Goal: Task Accomplishment & Management: Complete application form

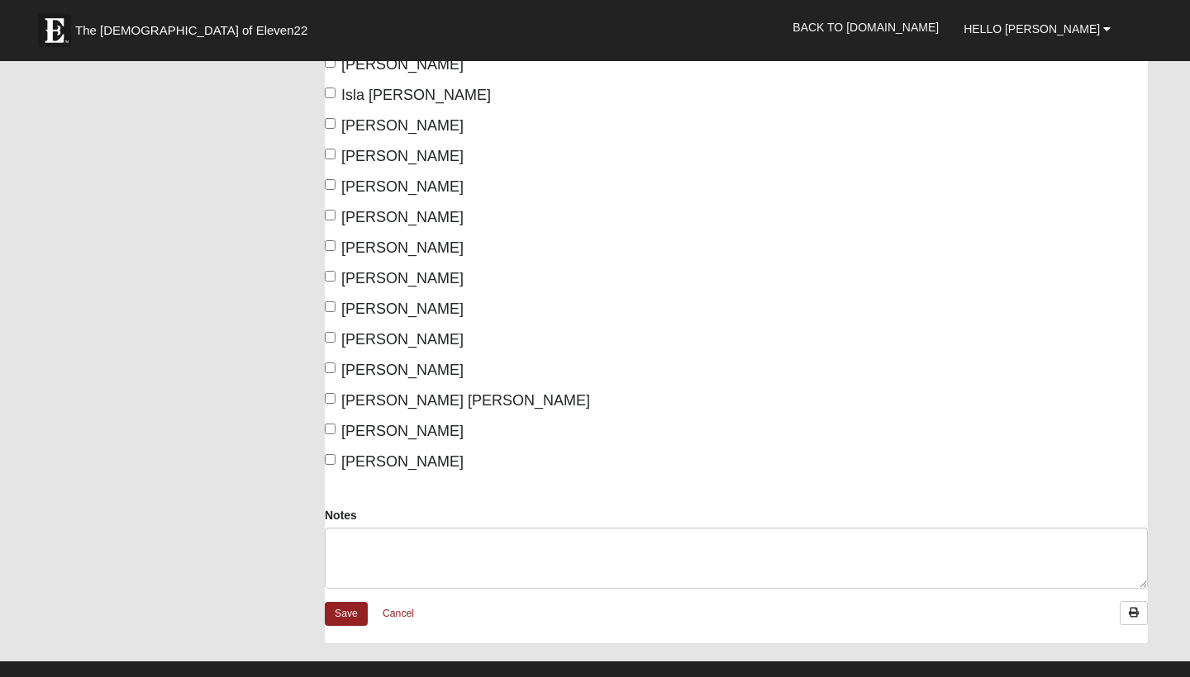
scroll to position [719, 0]
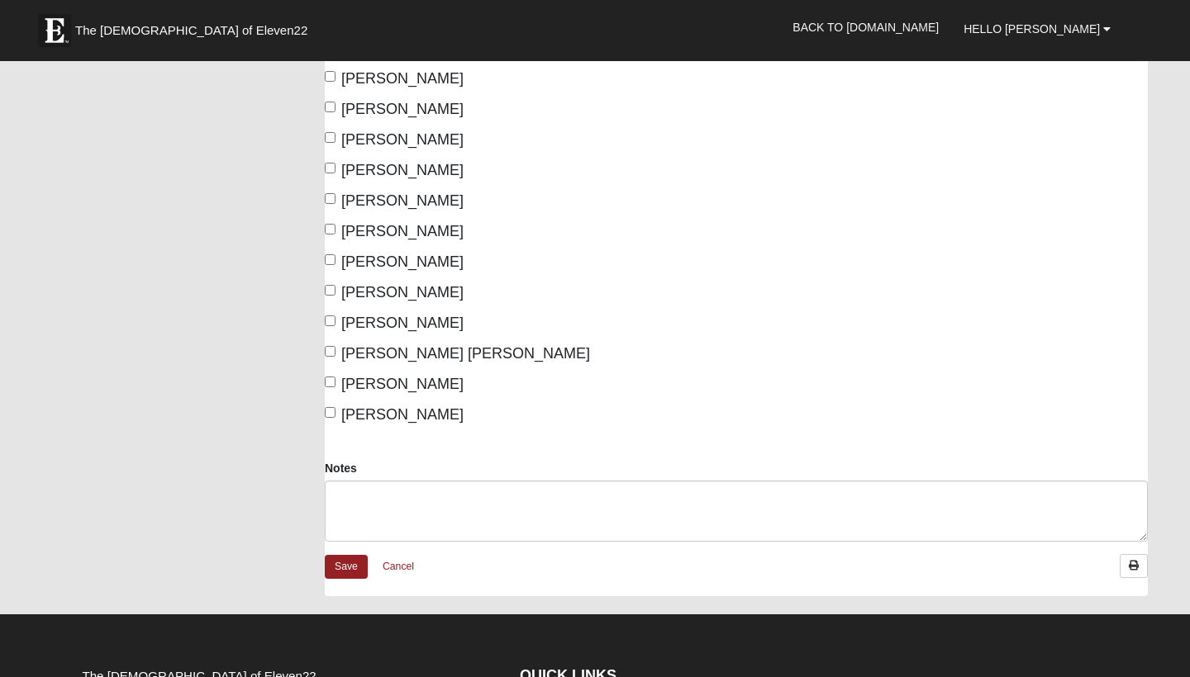
click at [333, 411] on input "Theia Taylor" at bounding box center [330, 412] width 11 height 11
checkbox input "true"
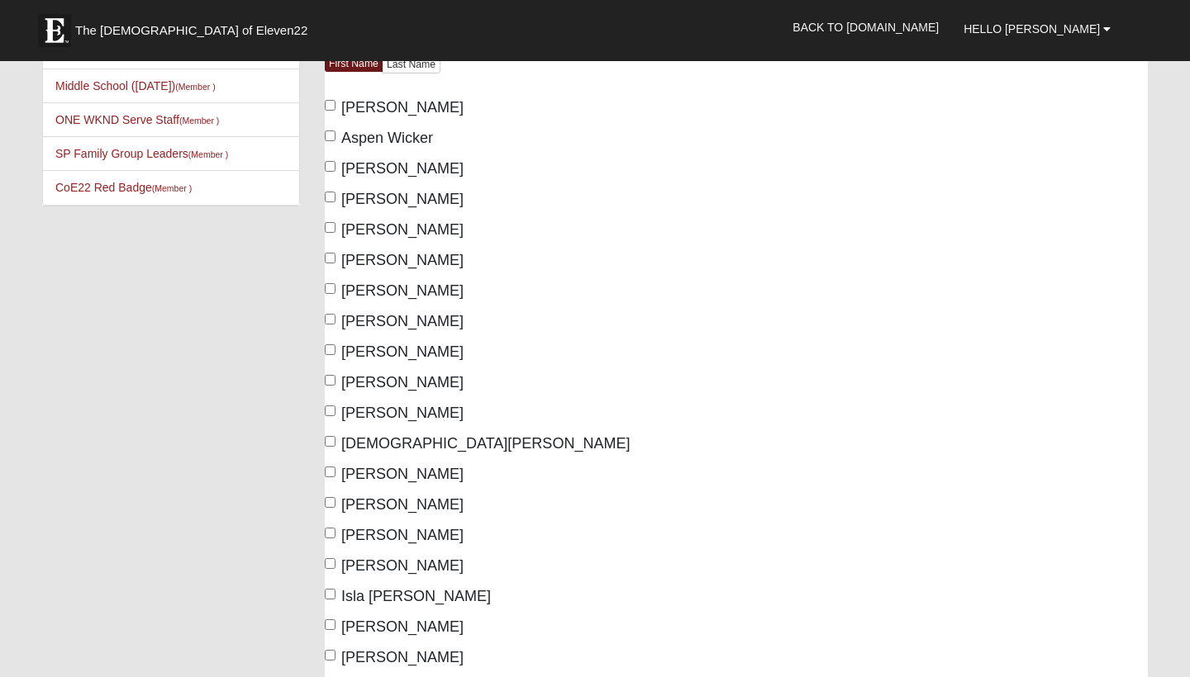
scroll to position [180, 0]
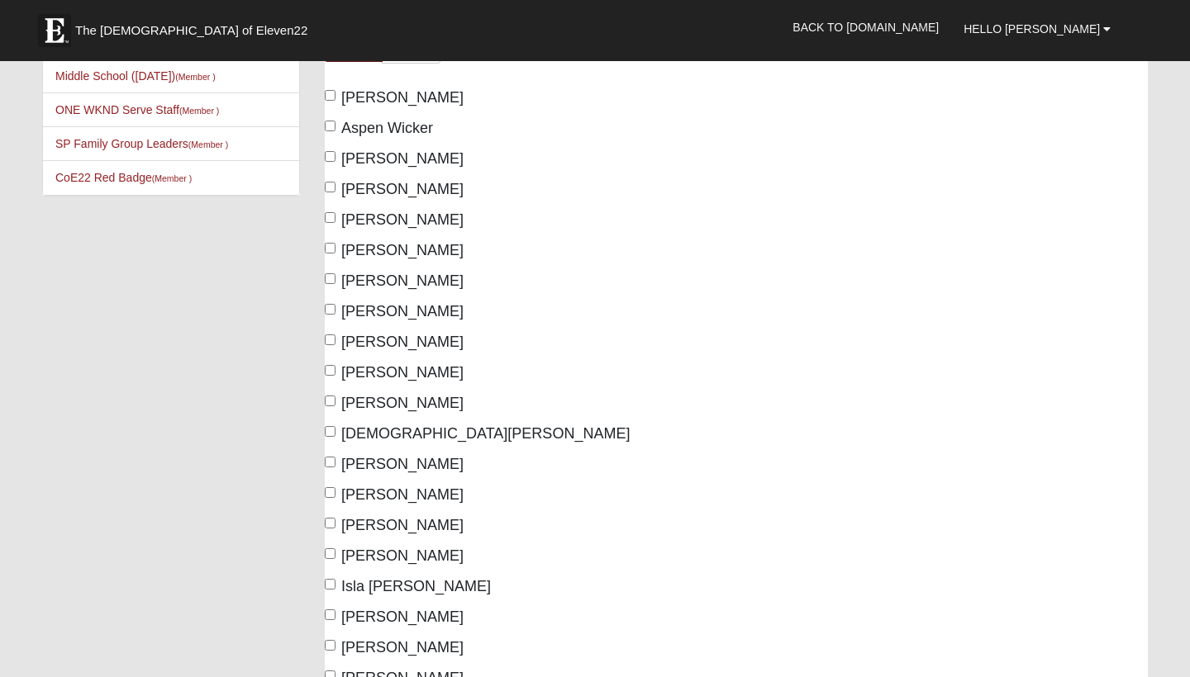
click at [329, 126] on input "Aspen Wicker" at bounding box center [330, 126] width 11 height 11
checkbox input "true"
click at [335, 306] on label "[PERSON_NAME]" at bounding box center [394, 312] width 139 height 22
click at [335, 306] on input "[PERSON_NAME]" at bounding box center [330, 309] width 11 height 11
checkbox input "true"
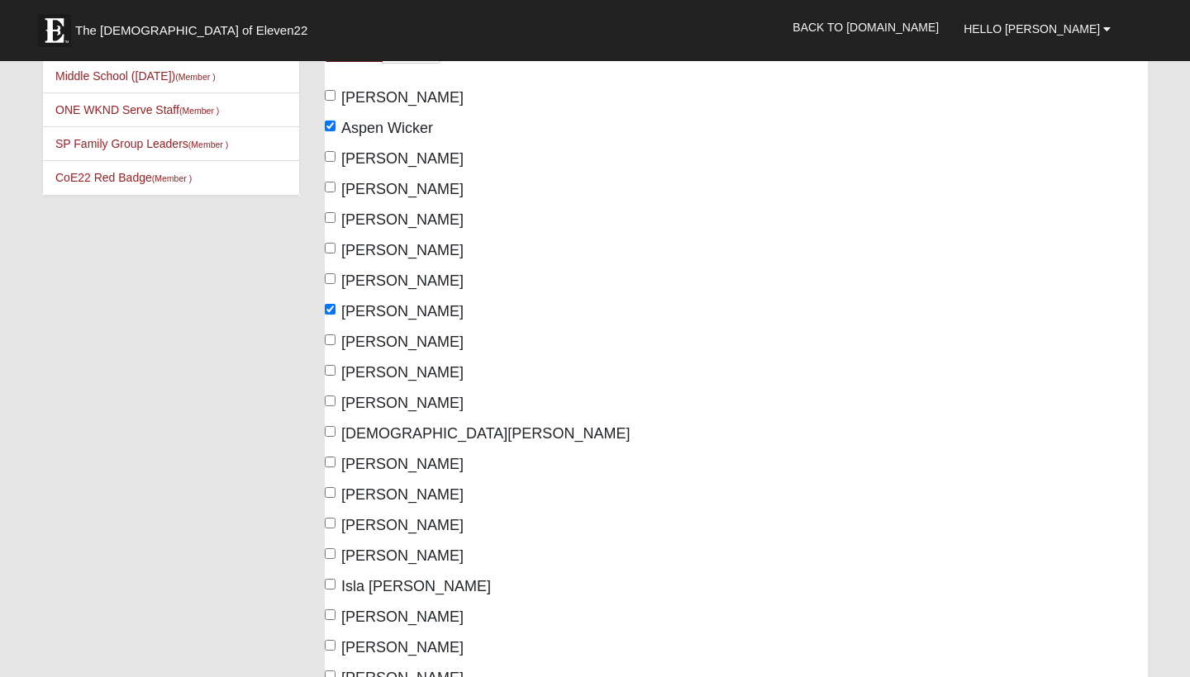
click at [332, 164] on label "[PERSON_NAME]" at bounding box center [394, 159] width 139 height 22
click at [332, 162] on input "[PERSON_NAME]" at bounding box center [330, 156] width 11 height 11
checkbox input "true"
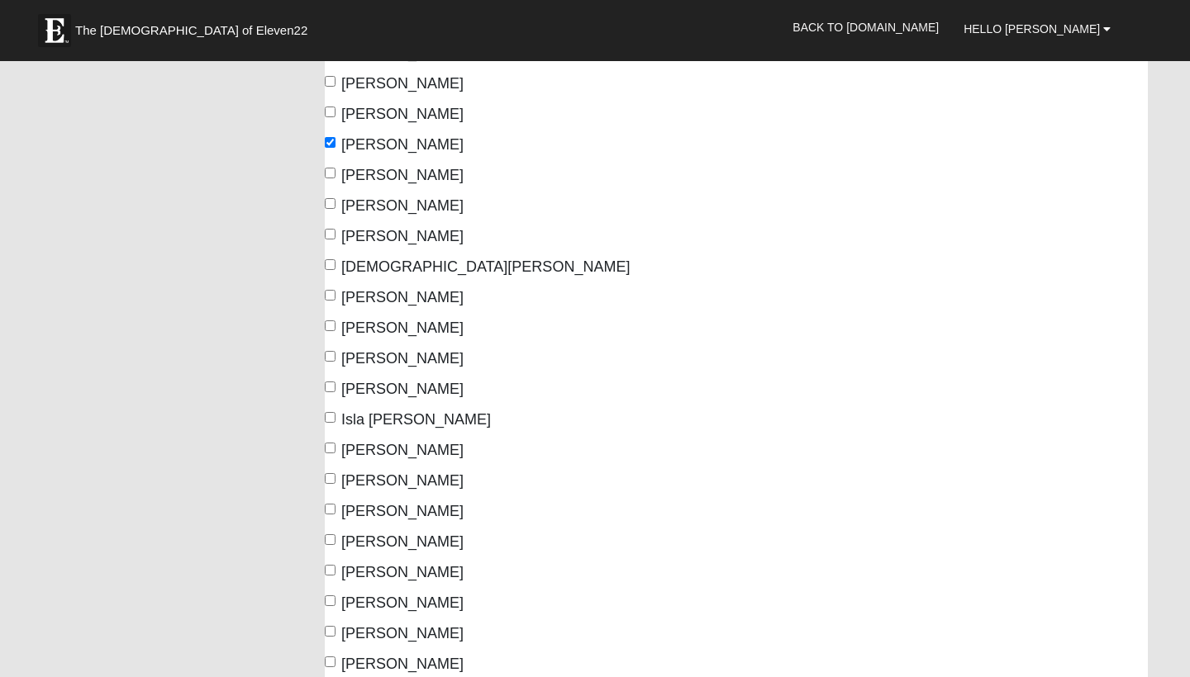
scroll to position [345, 0]
click at [349, 302] on span "[PERSON_NAME]" at bounding box center [402, 299] width 122 height 17
click at [335, 302] on input "[PERSON_NAME]" at bounding box center [330, 297] width 11 height 11
checkbox input "true"
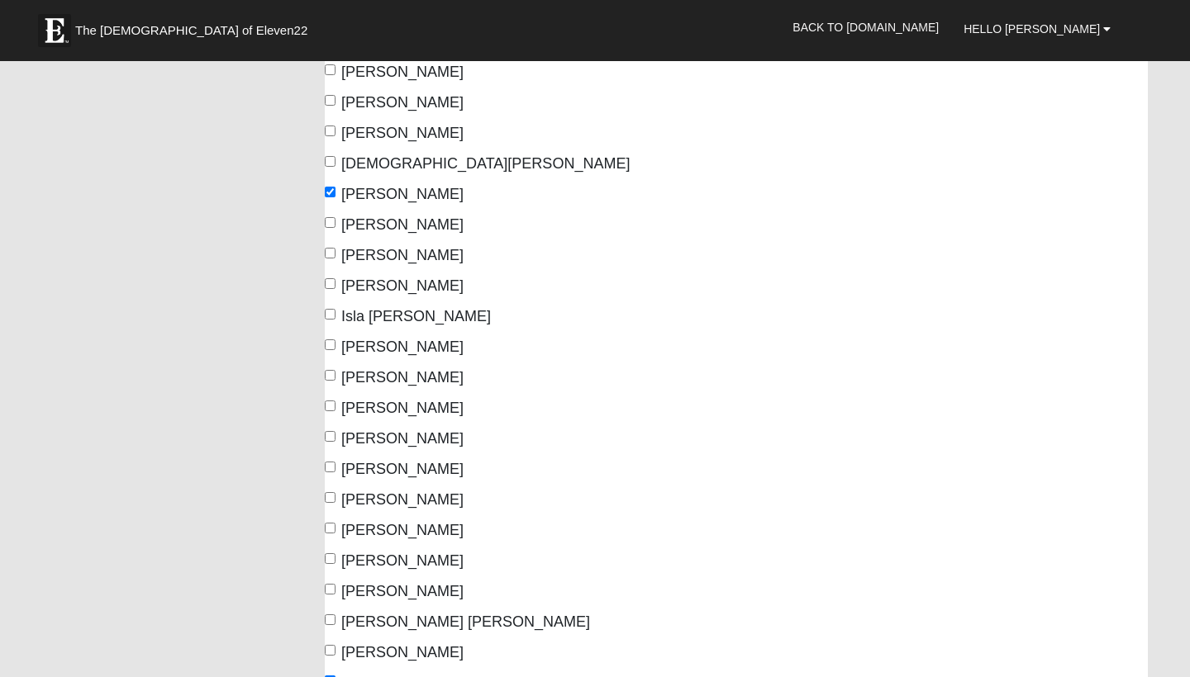
scroll to position [477, 0]
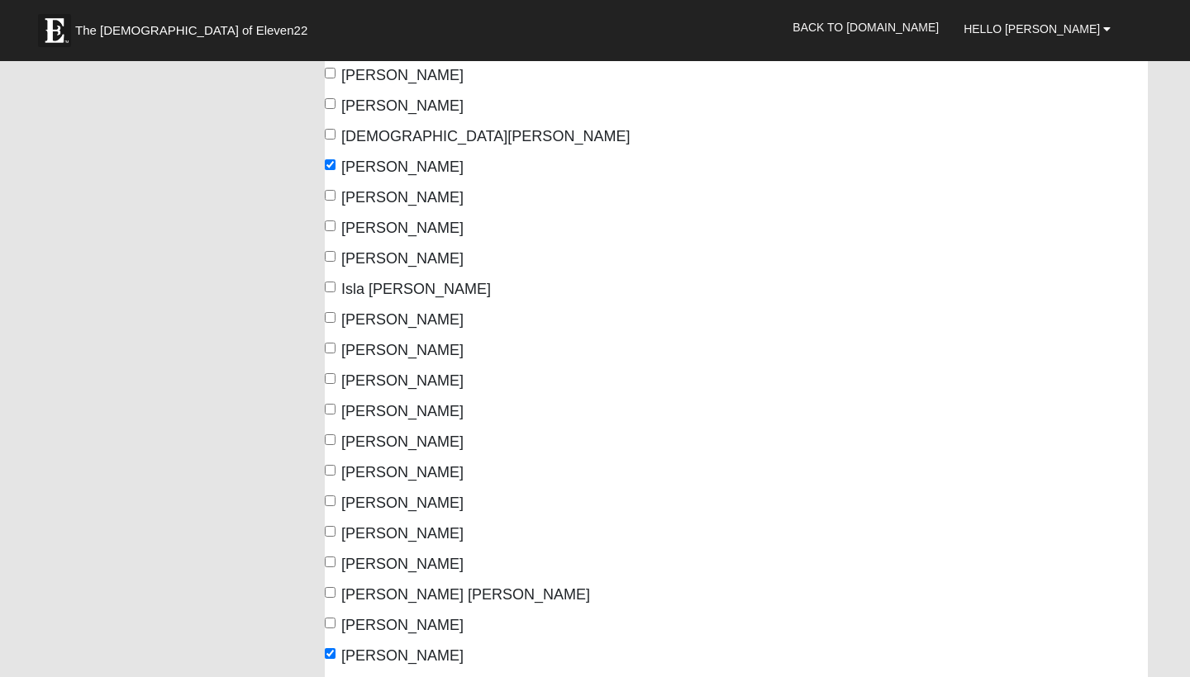
click at [478, 372] on div "[PERSON_NAME]" at bounding box center [524, 381] width 399 height 22
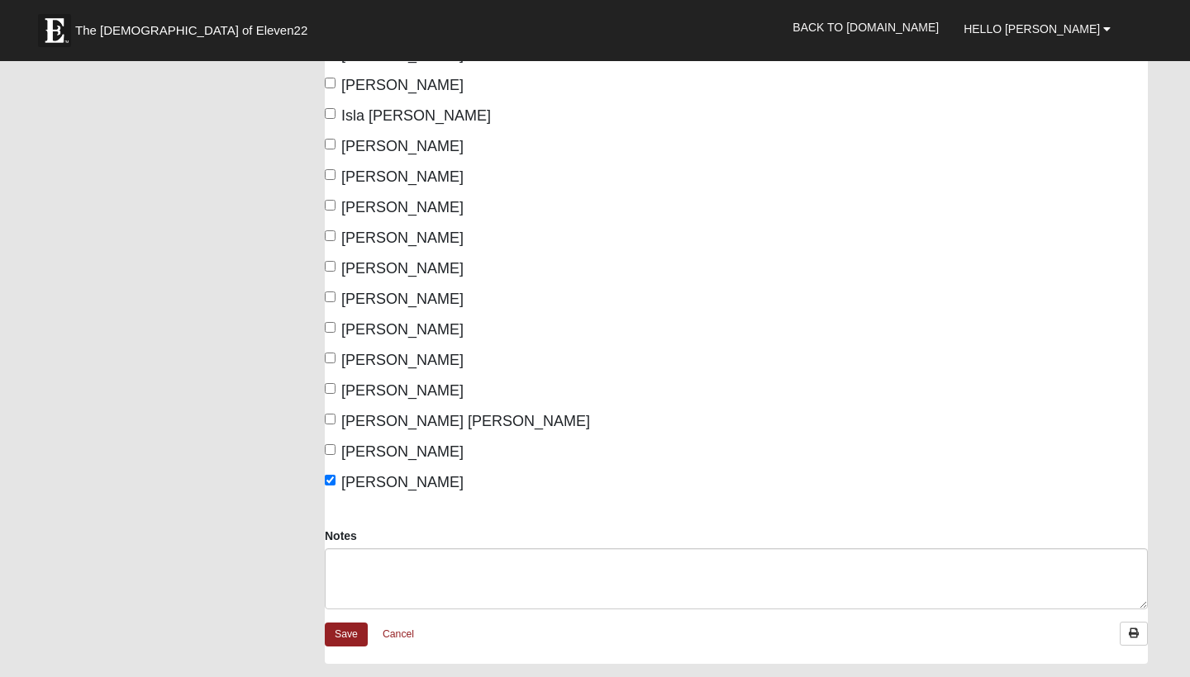
scroll to position [649, 0]
click at [368, 180] on span "[PERSON_NAME]" at bounding box center [402, 178] width 122 height 17
click at [335, 180] on input "[PERSON_NAME]" at bounding box center [330, 176] width 11 height 11
checkbox input "true"
click at [350, 633] on link "Save" at bounding box center [346, 637] width 43 height 24
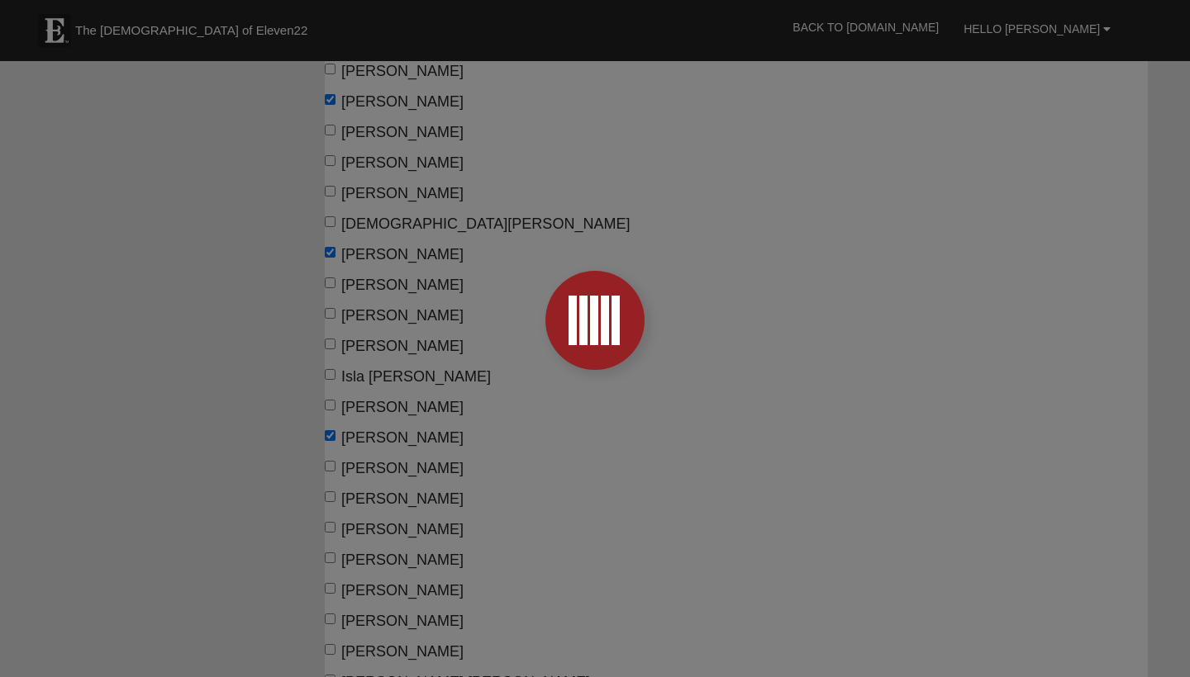
scroll to position [391, 0]
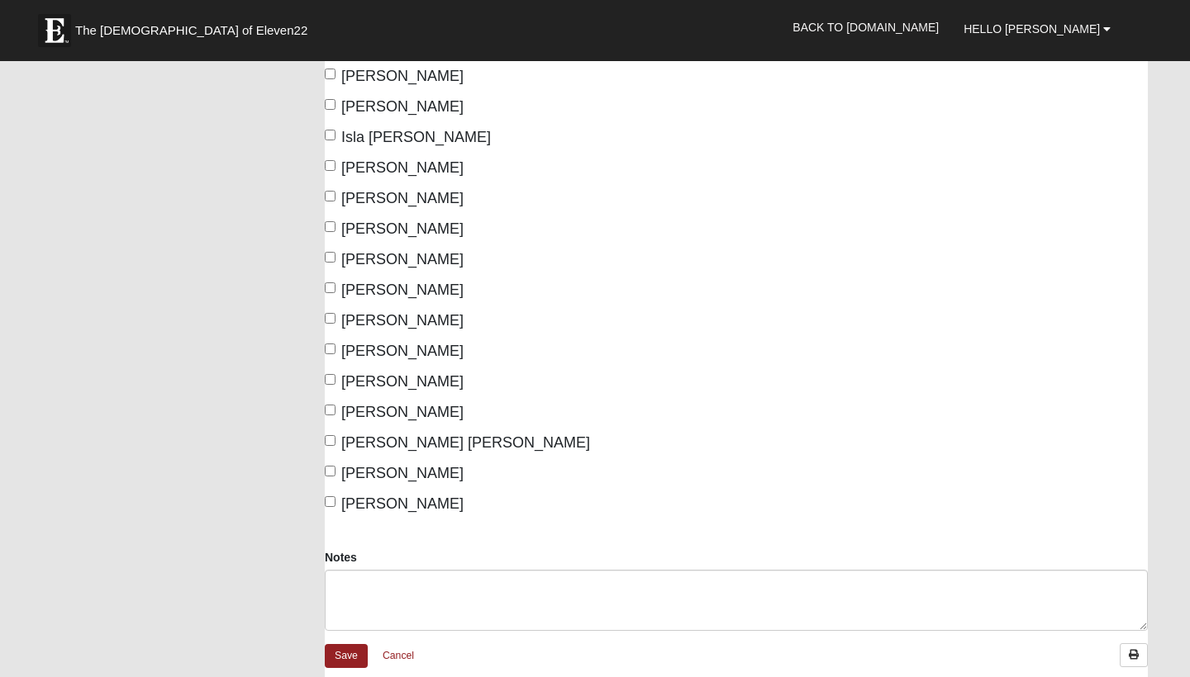
scroll to position [564, 0]
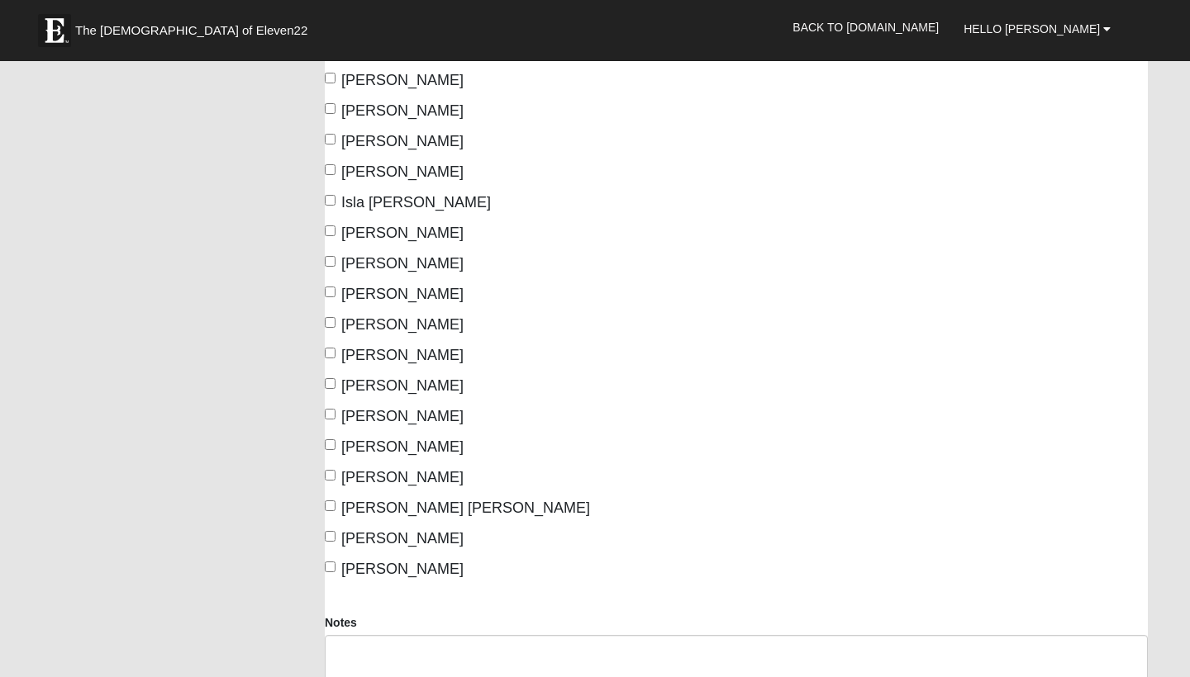
click at [343, 568] on span "Theia Taylor" at bounding box center [402, 569] width 122 height 17
click at [335, 568] on input "Theia Taylor" at bounding box center [330, 567] width 11 height 11
checkbox input "true"
click at [337, 87] on label "Hadley Middlebrooks" at bounding box center [394, 80] width 139 height 22
click at [335, 83] on input "Hadley Middlebrooks" at bounding box center [330, 78] width 11 height 11
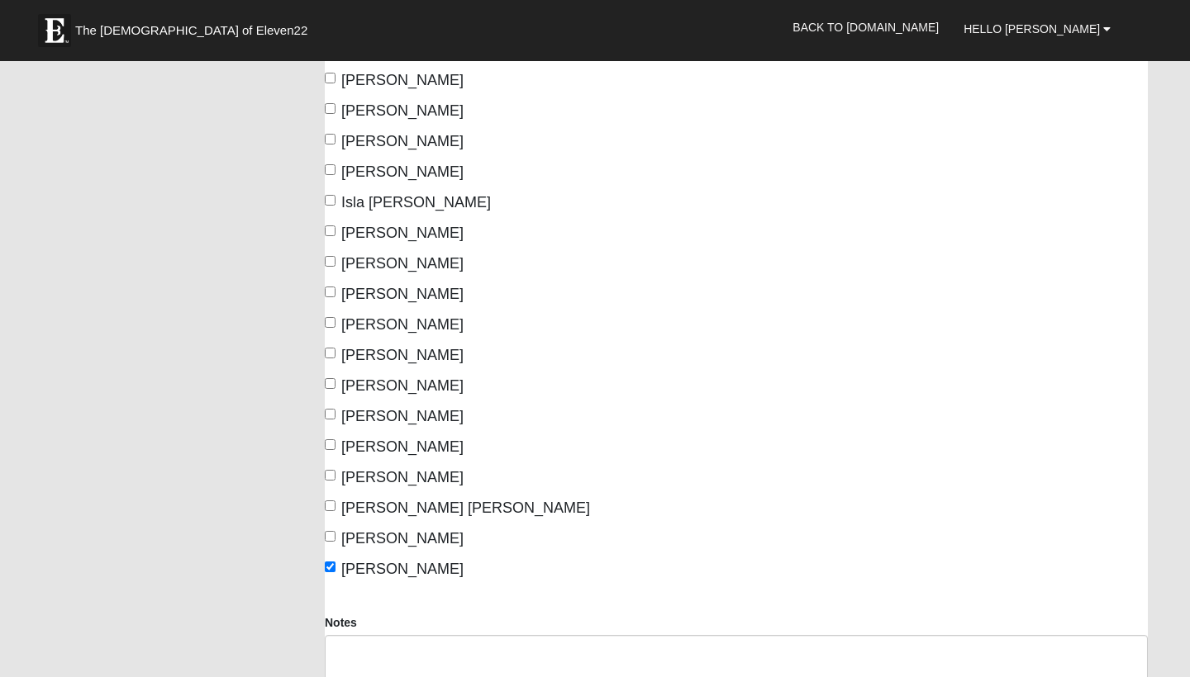
checkbox input "true"
click at [338, 263] on label "[PERSON_NAME]" at bounding box center [394, 264] width 139 height 22
click at [335, 263] on input "[PERSON_NAME]" at bounding box center [330, 261] width 11 height 11
checkbox input "true"
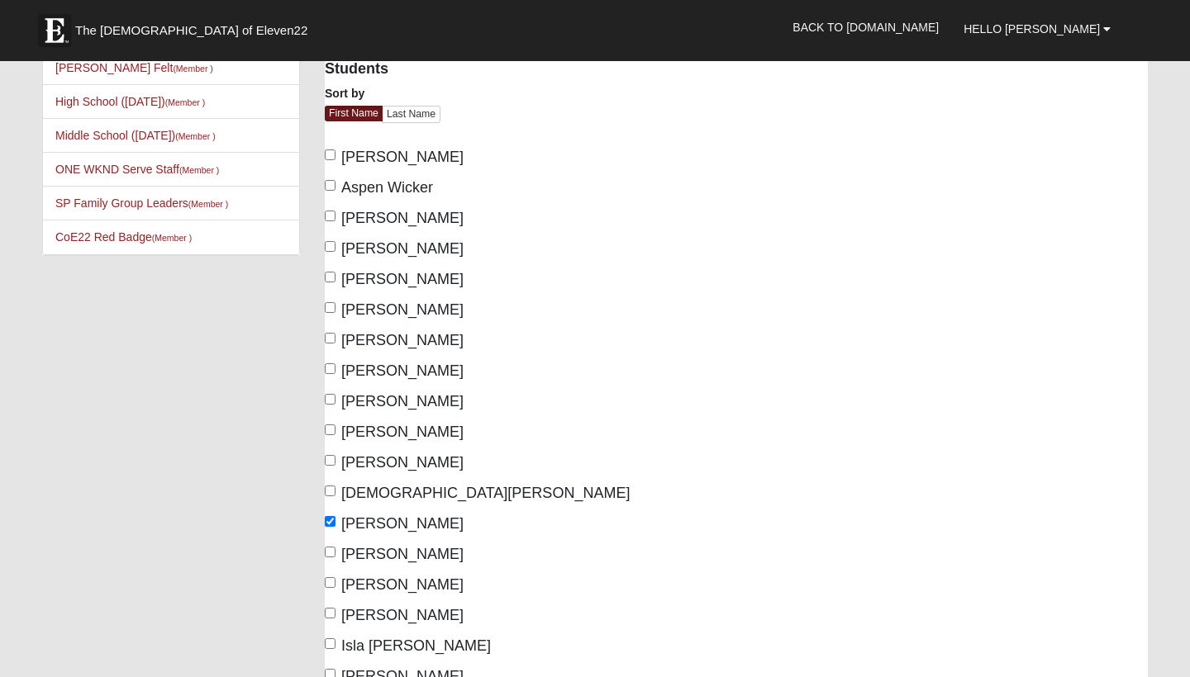
scroll to position [121, 0]
click at [338, 191] on label "Aspen Wicker" at bounding box center [379, 188] width 108 height 22
click at [335, 191] on input "Aspen Wicker" at bounding box center [330, 185] width 11 height 11
checkbox input "true"
click at [335, 211] on label "[PERSON_NAME]" at bounding box center [394, 218] width 139 height 22
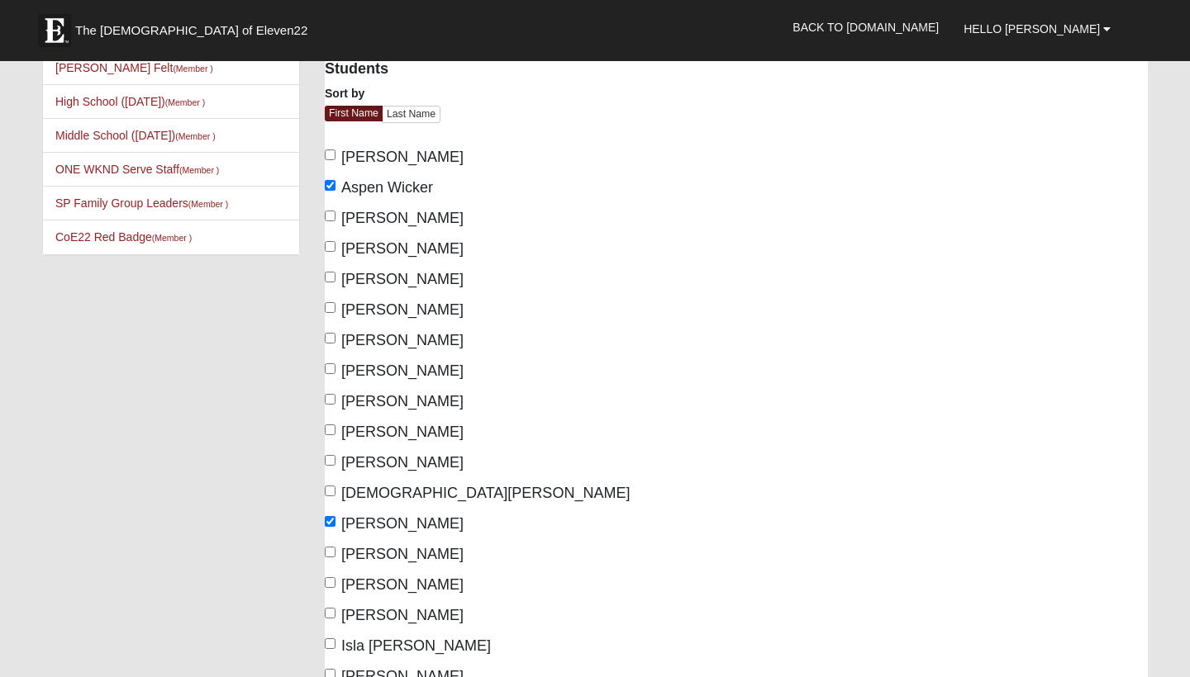
click at [335, 211] on input "[PERSON_NAME]" at bounding box center [330, 216] width 11 height 11
checkbox input "true"
click at [329, 368] on input "[PERSON_NAME]" at bounding box center [330, 368] width 11 height 11
checkbox input "true"
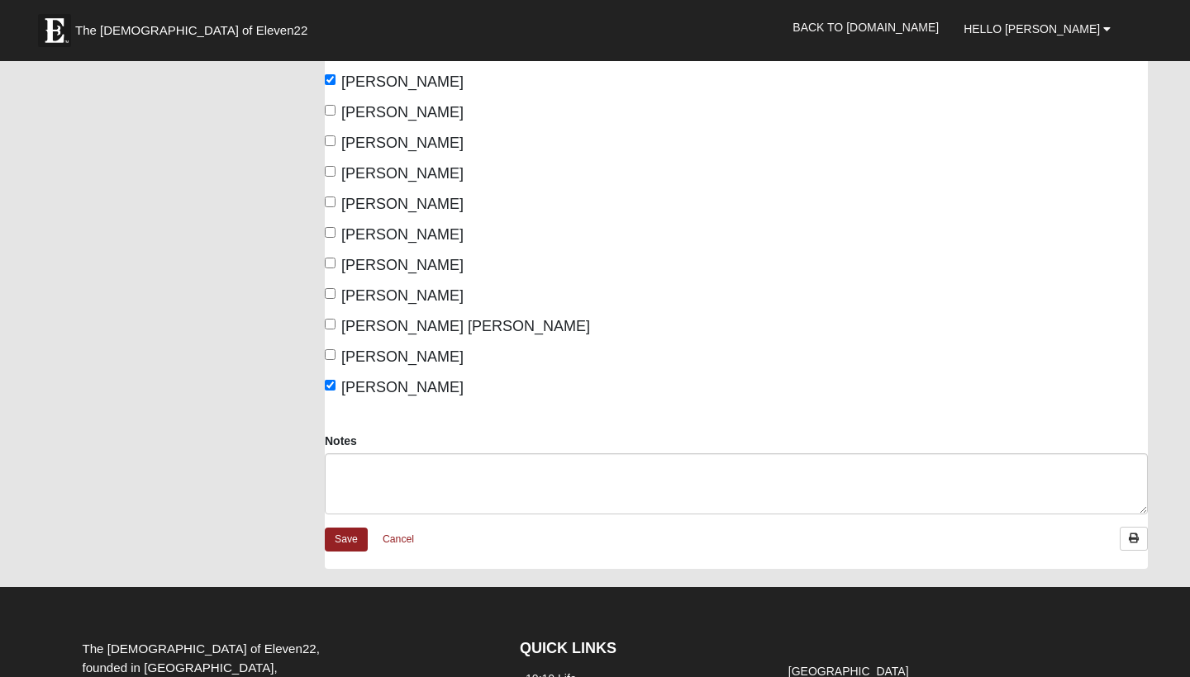
scroll to position [747, 0]
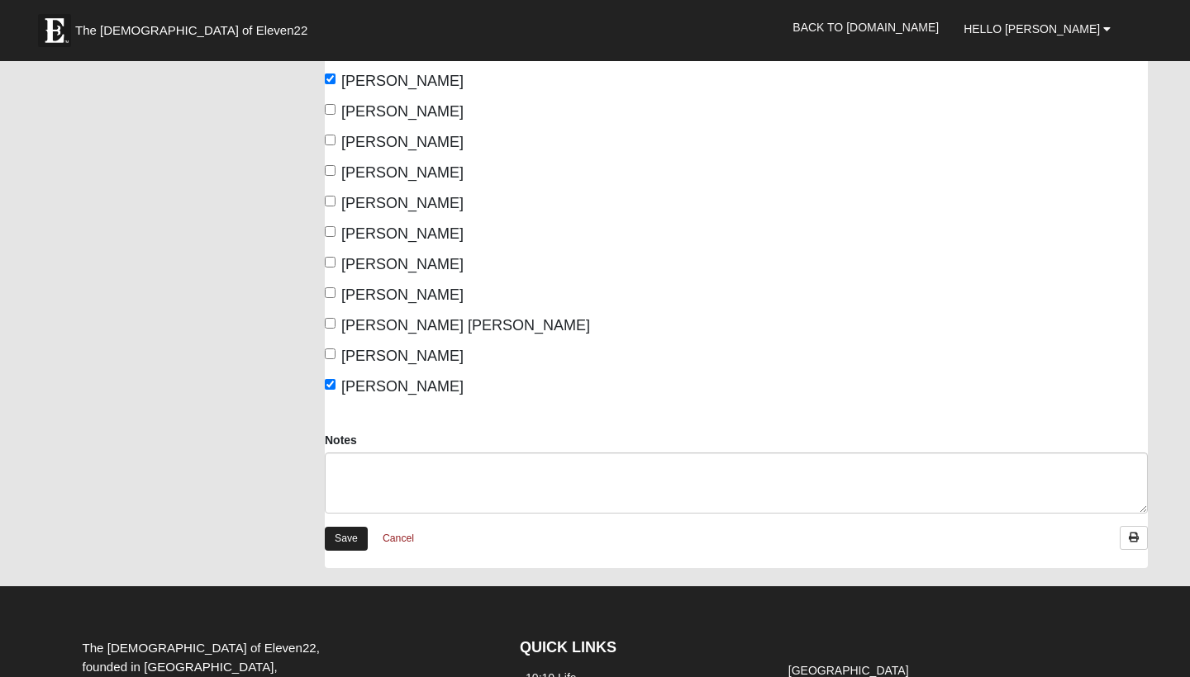
click at [338, 544] on link "Save" at bounding box center [346, 539] width 43 height 24
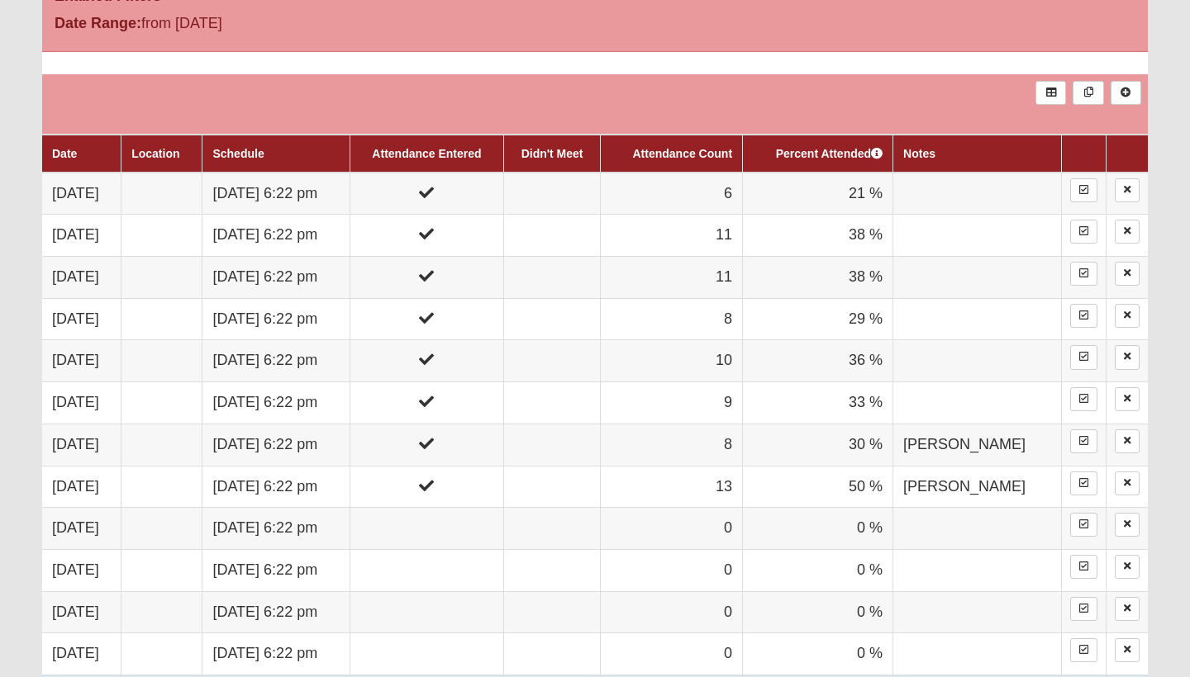
scroll to position [667, 0]
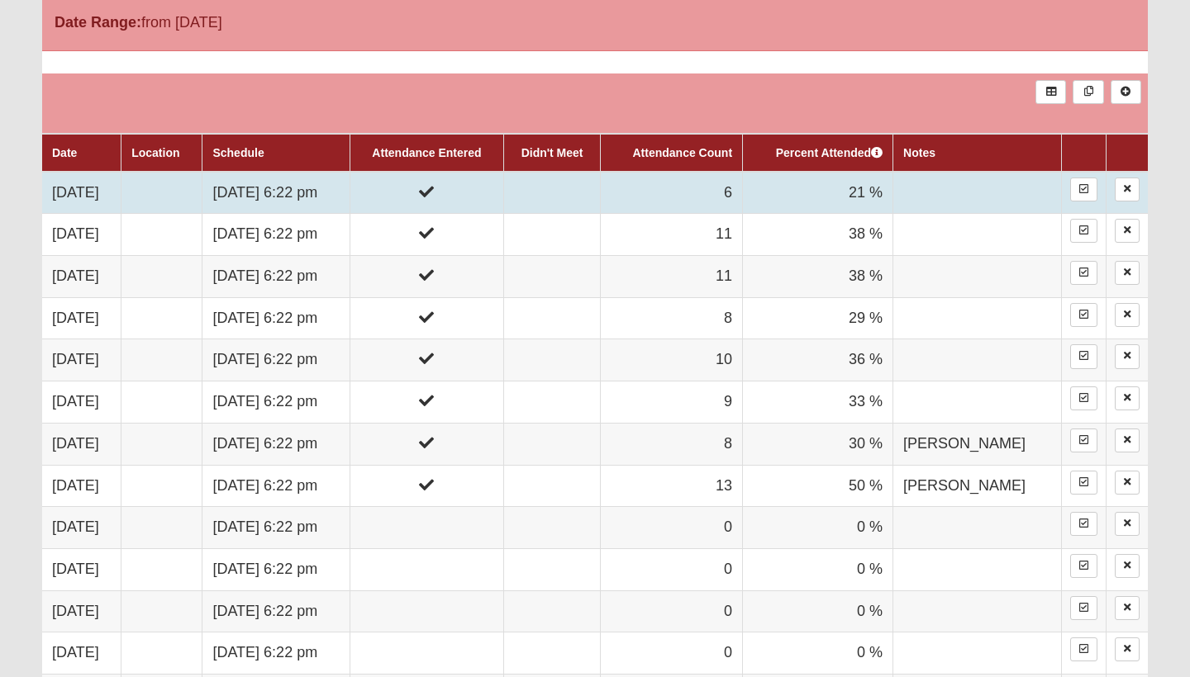
click at [601, 191] on td at bounding box center [551, 193] width 97 height 42
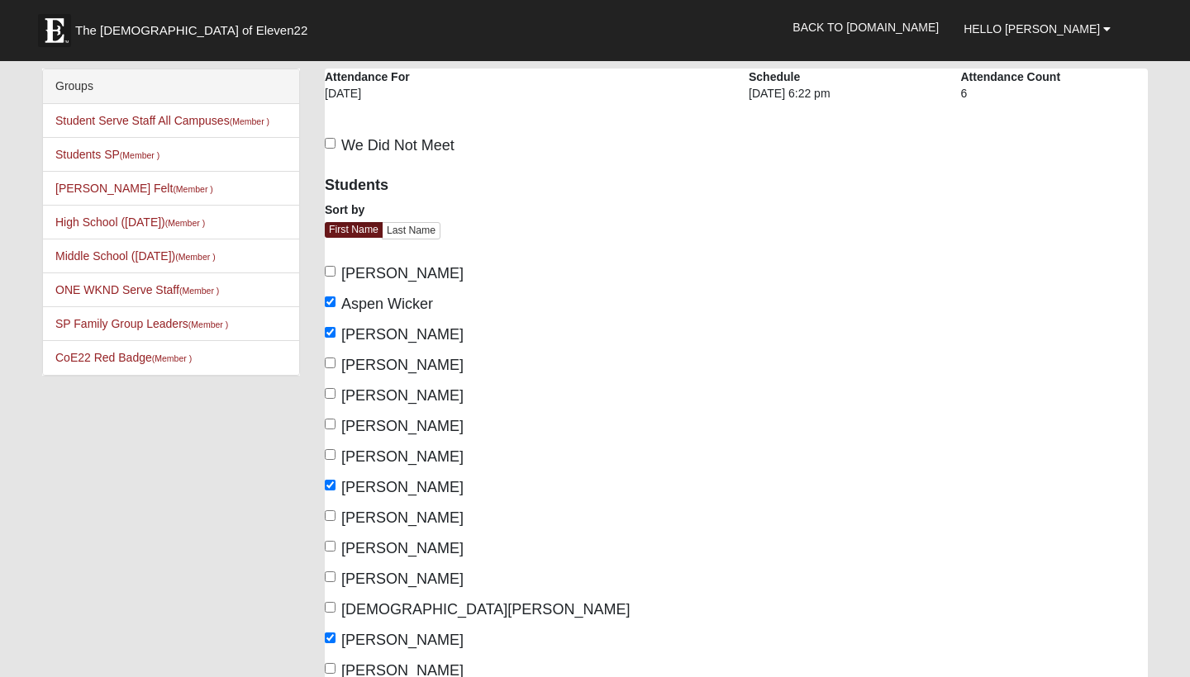
click at [333, 273] on input "[PERSON_NAME]" at bounding box center [330, 271] width 11 height 11
checkbox input "true"
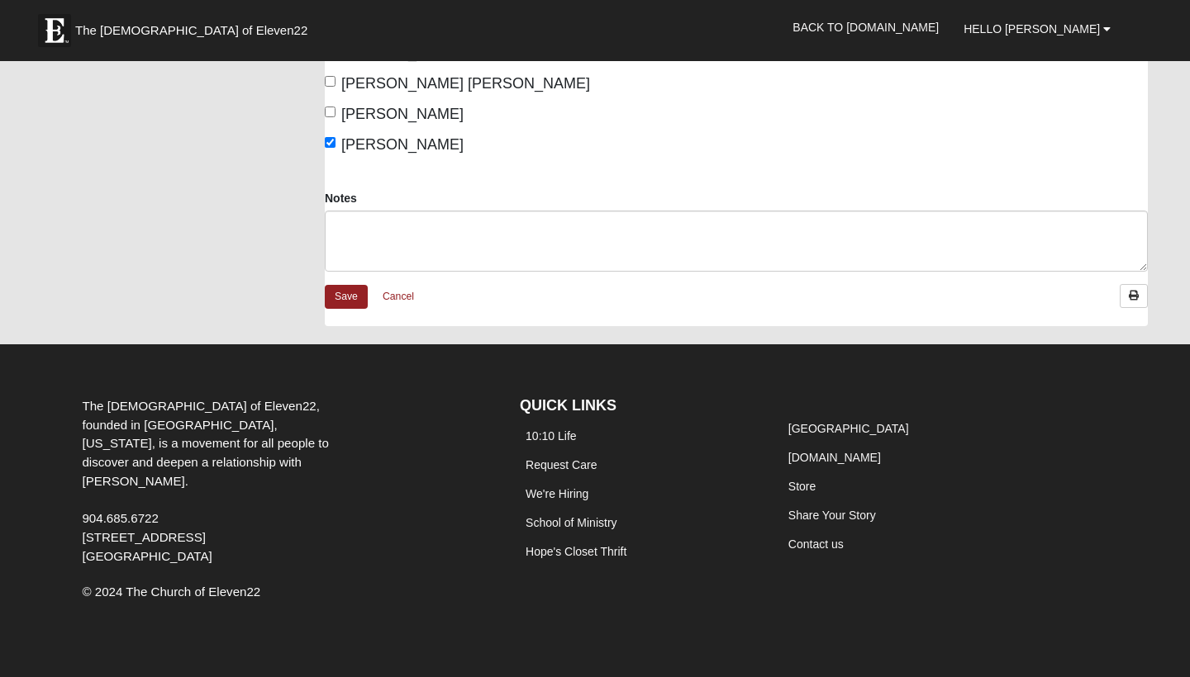
scroll to position [983, 0]
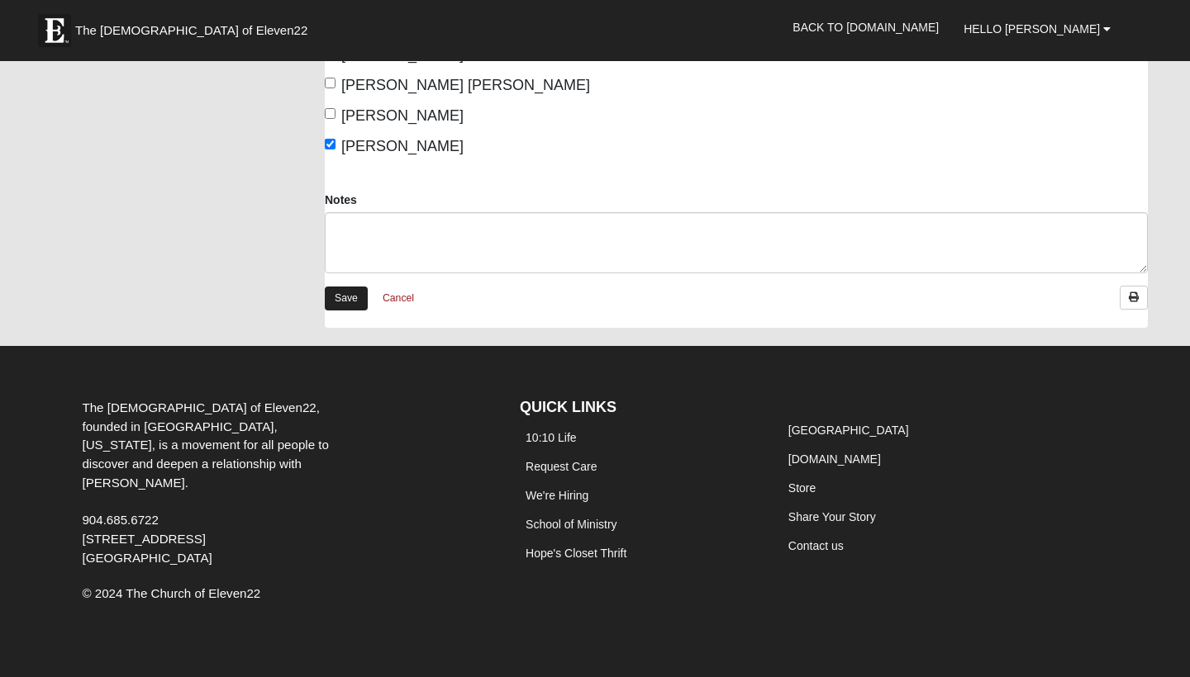
click at [341, 306] on link "Save" at bounding box center [346, 299] width 43 height 24
